Goal: Task Accomplishment & Management: Complete application form

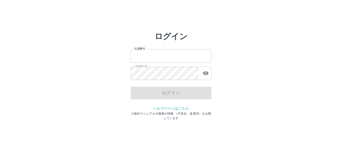
type input "*******"
click at [173, 95] on div "ログイン" at bounding box center [171, 93] width 81 height 13
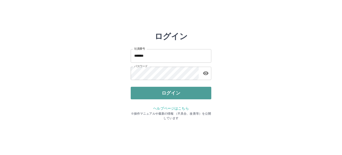
click at [169, 94] on button "ログイン" at bounding box center [171, 93] width 81 height 13
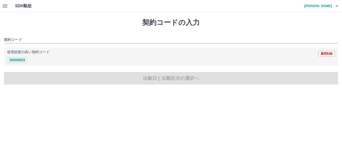
click at [23, 60] on button "38568003" at bounding box center [17, 60] width 20 height 6
type input "********"
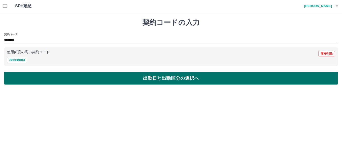
click at [152, 79] on button "出勤日と出勤区分の選択へ" at bounding box center [171, 78] width 334 height 13
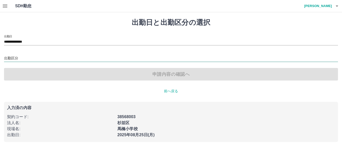
click at [16, 57] on input "出勤区分" at bounding box center [171, 59] width 334 height 6
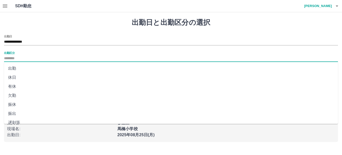
click at [15, 78] on li "休日" at bounding box center [171, 77] width 334 height 9
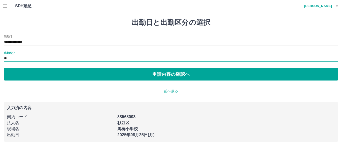
type input "**"
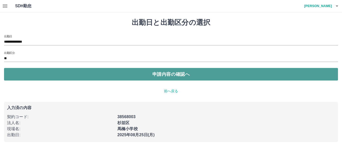
click at [176, 75] on button "申請内容の確認へ" at bounding box center [171, 74] width 334 height 13
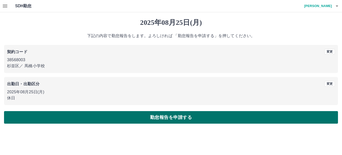
click at [171, 118] on button "勤怠報告を申請する" at bounding box center [171, 117] width 334 height 13
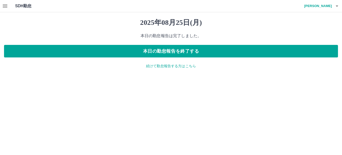
click at [4, 5] on icon "button" at bounding box center [5, 6] width 5 height 3
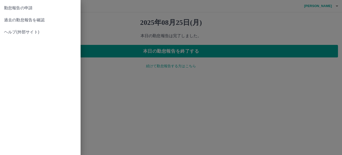
click at [29, 21] on span "過去の勤怠報告を確認" at bounding box center [40, 20] width 72 height 6
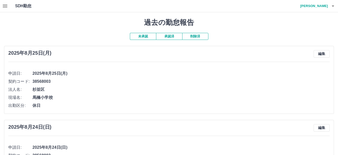
click at [147, 38] on button "未承認" at bounding box center [143, 36] width 26 height 7
click at [166, 36] on button "承認済" at bounding box center [169, 36] width 26 height 7
click at [334, 7] on icon "button" at bounding box center [333, 6] width 6 height 6
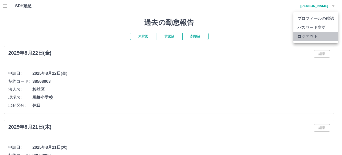
click at [306, 38] on li "ログアウト" at bounding box center [315, 36] width 45 height 9
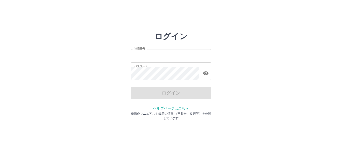
type input "*******"
click at [172, 94] on div "ログイン" at bounding box center [171, 93] width 81 height 13
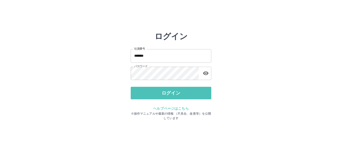
click at [172, 94] on button "ログイン" at bounding box center [171, 93] width 81 height 13
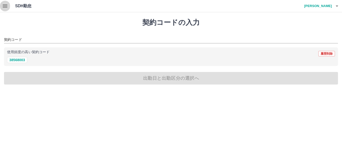
click at [5, 6] on icon "button" at bounding box center [5, 6] width 5 height 3
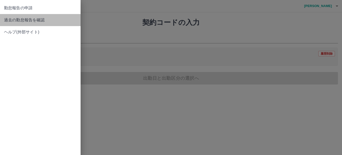
click at [19, 19] on span "過去の勤怠報告を確認" at bounding box center [40, 20] width 72 height 6
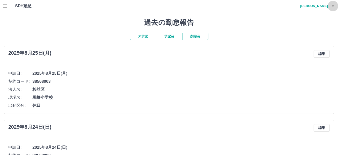
click at [333, 3] on icon "button" at bounding box center [333, 6] width 6 height 6
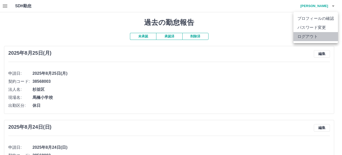
click at [312, 36] on li "ログアウト" at bounding box center [315, 36] width 45 height 9
